Goal: Task Accomplishment & Management: Use online tool/utility

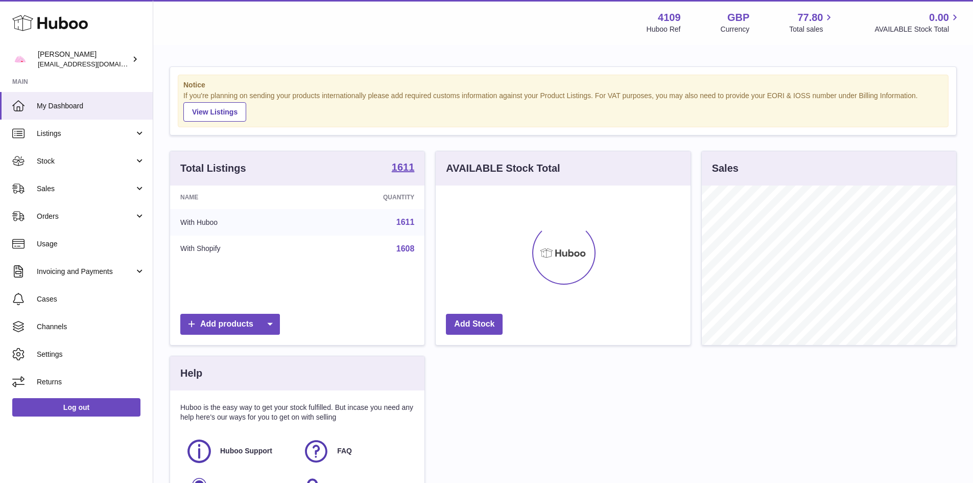
scroll to position [159, 255]
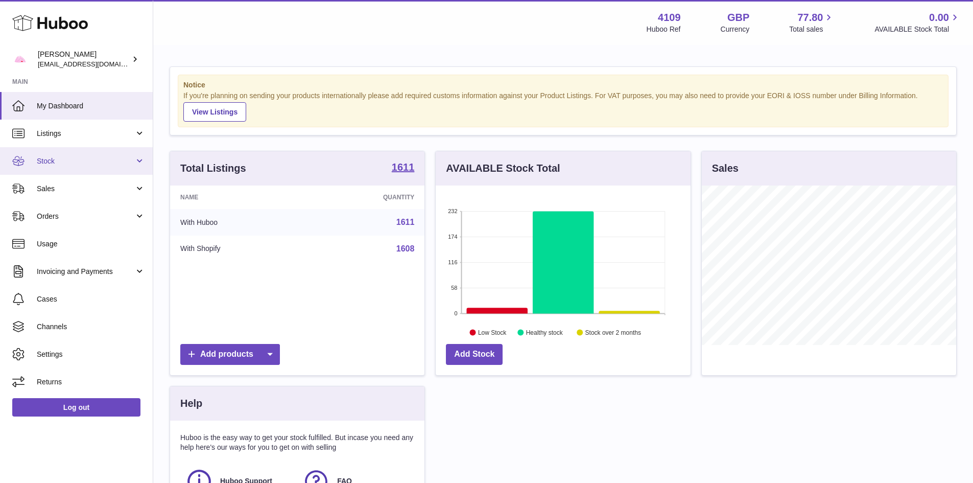
click at [90, 165] on span "Stock" at bounding box center [86, 161] width 98 height 10
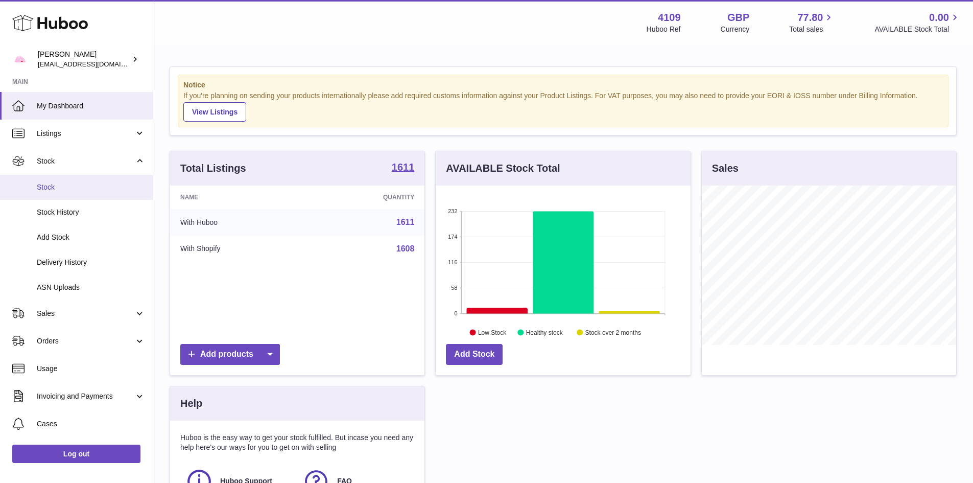
click at [71, 176] on link "Stock" at bounding box center [76, 187] width 153 height 25
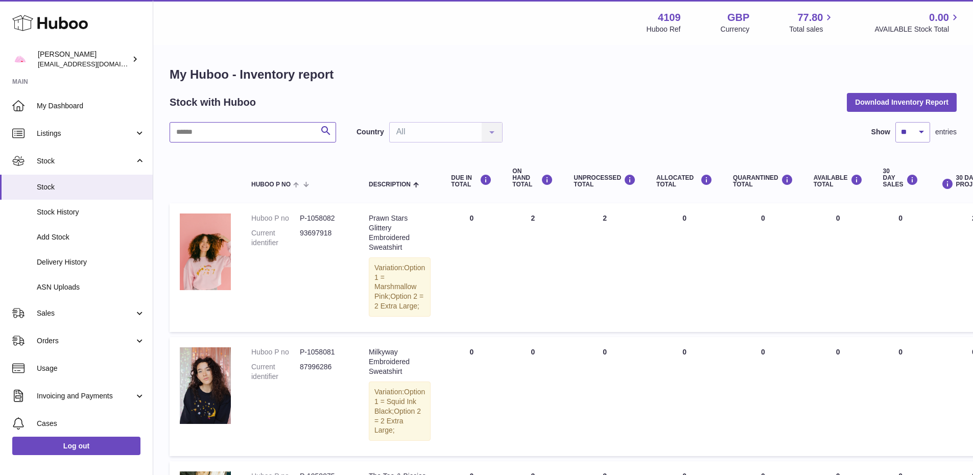
click at [248, 133] on input "text" at bounding box center [253, 132] width 167 height 20
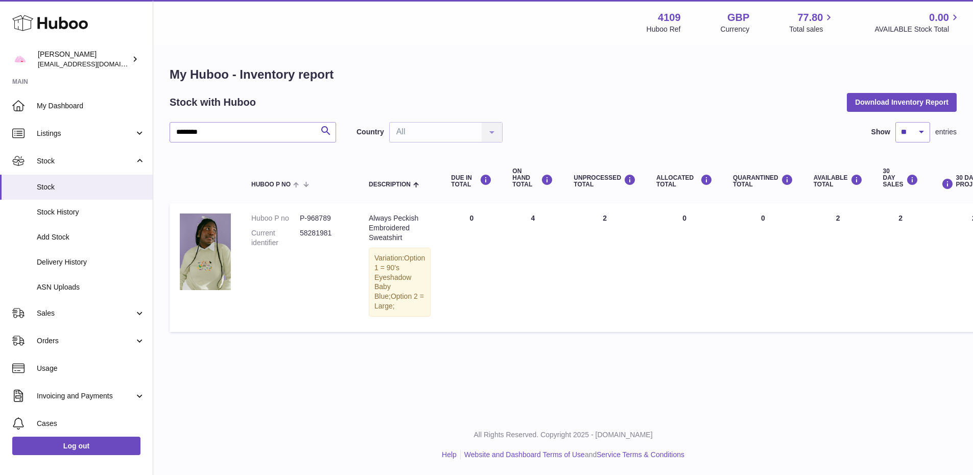
click at [326, 221] on dd "P-968789" at bounding box center [324, 219] width 49 height 10
copy dd "968789"
drag, startPoint x: 252, startPoint y: 136, endPoint x: 0, endPoint y: 123, distance: 252.3
click at [0, 123] on div "Huboo [PERSON_NAME] [EMAIL_ADDRESS][DOMAIN_NAME] Main My Dashboard Listings Not…" at bounding box center [486, 237] width 973 height 475
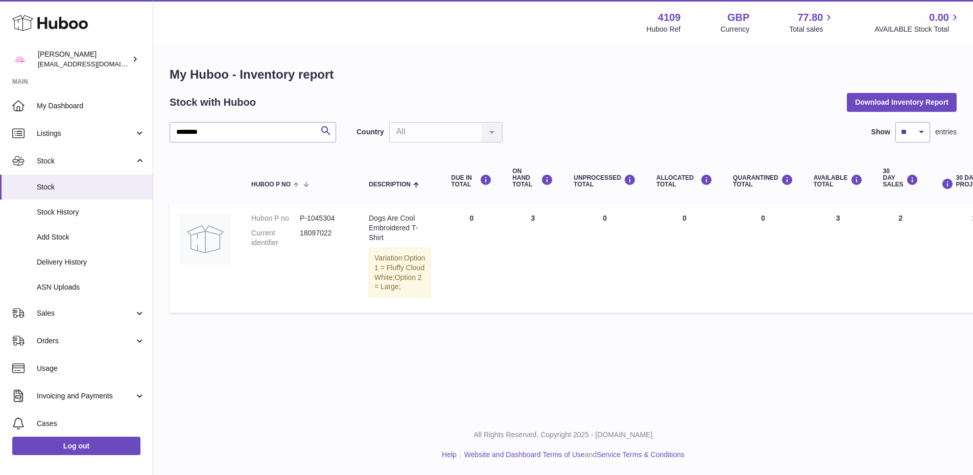
click at [330, 219] on dd "P-1045304" at bounding box center [324, 219] width 49 height 10
copy dd "1045304"
drag, startPoint x: 251, startPoint y: 125, endPoint x: 108, endPoint y: 125, distance: 142.6
click at [108, 125] on div "Huboo [PERSON_NAME] [EMAIL_ADDRESS][DOMAIN_NAME] Main My Dashboard Listings Not…" at bounding box center [486, 237] width 973 height 475
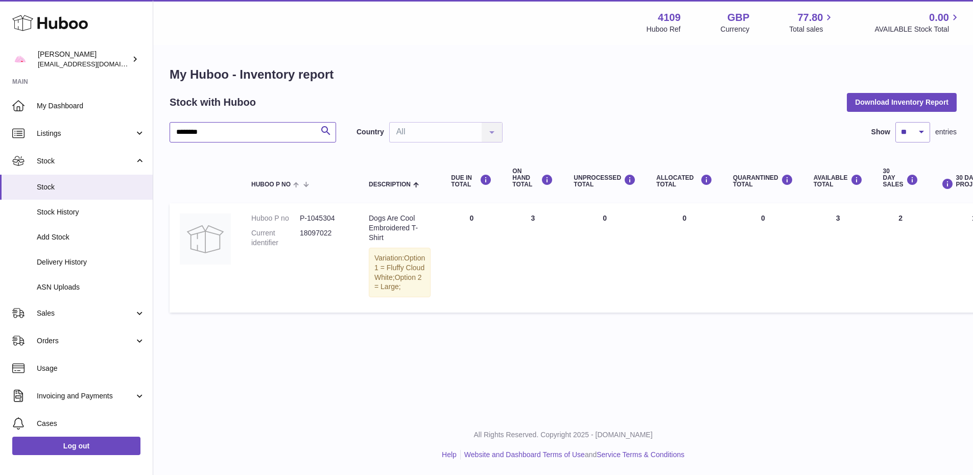
paste input "text"
click at [218, 149] on div "****** Search Country All All No elements found. Consider changing the search q…" at bounding box center [563, 215] width 787 height 187
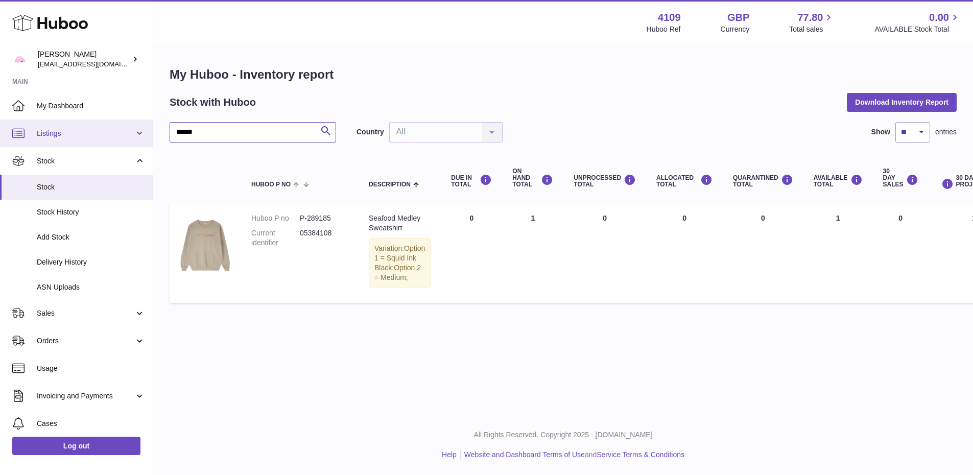
drag, startPoint x: 221, startPoint y: 138, endPoint x: 101, endPoint y: 121, distance: 121.9
click at [101, 121] on div "Huboo [PERSON_NAME] [EMAIL_ADDRESS][DOMAIN_NAME] Main My Dashboard Listings Not…" at bounding box center [486, 237] width 973 height 475
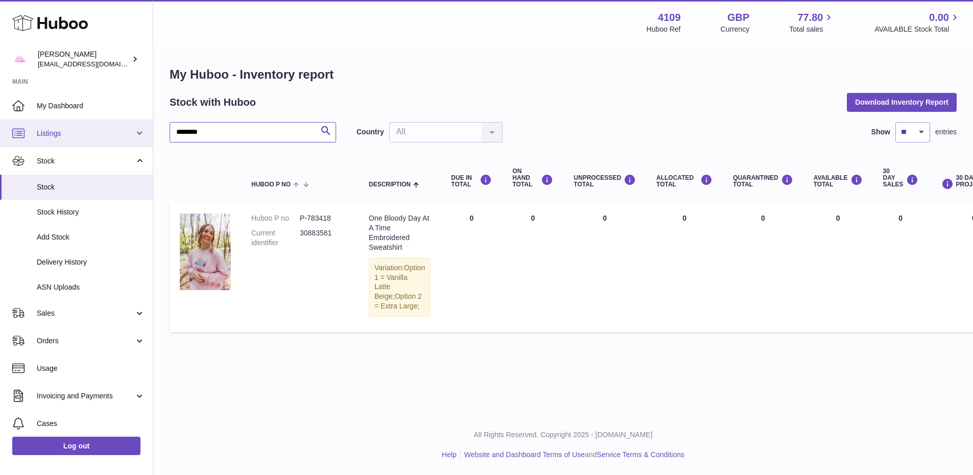
drag, startPoint x: 267, startPoint y: 131, endPoint x: 0, endPoint y: 122, distance: 266.9
click at [0, 122] on div "Huboo [PERSON_NAME] [EMAIL_ADDRESS][DOMAIN_NAME] Main My Dashboard Listings Not…" at bounding box center [486, 237] width 973 height 475
type input "********"
